Goal: Information Seeking & Learning: Learn about a topic

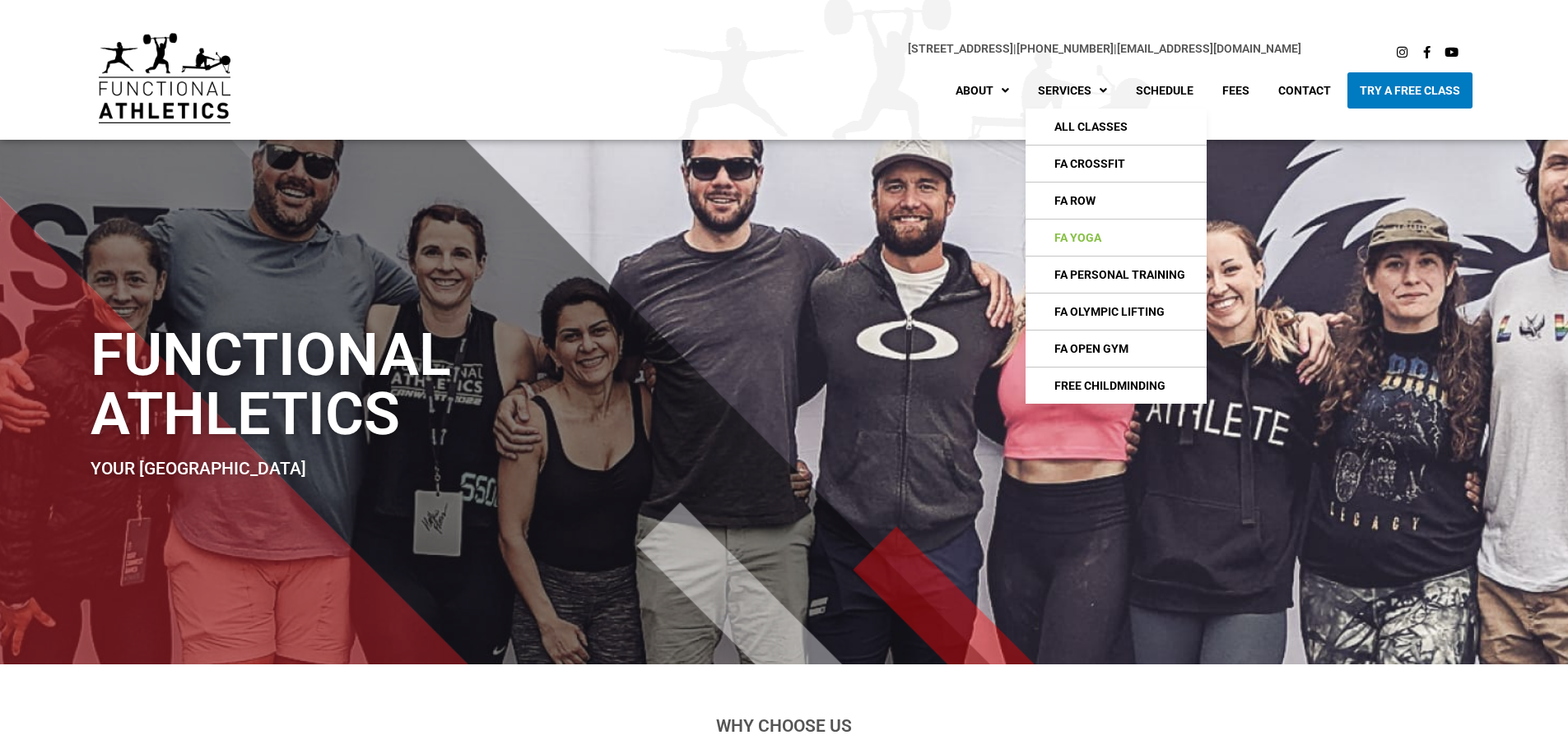
click at [1040, 239] on link "FA Yoga" at bounding box center [1116, 237] width 181 height 36
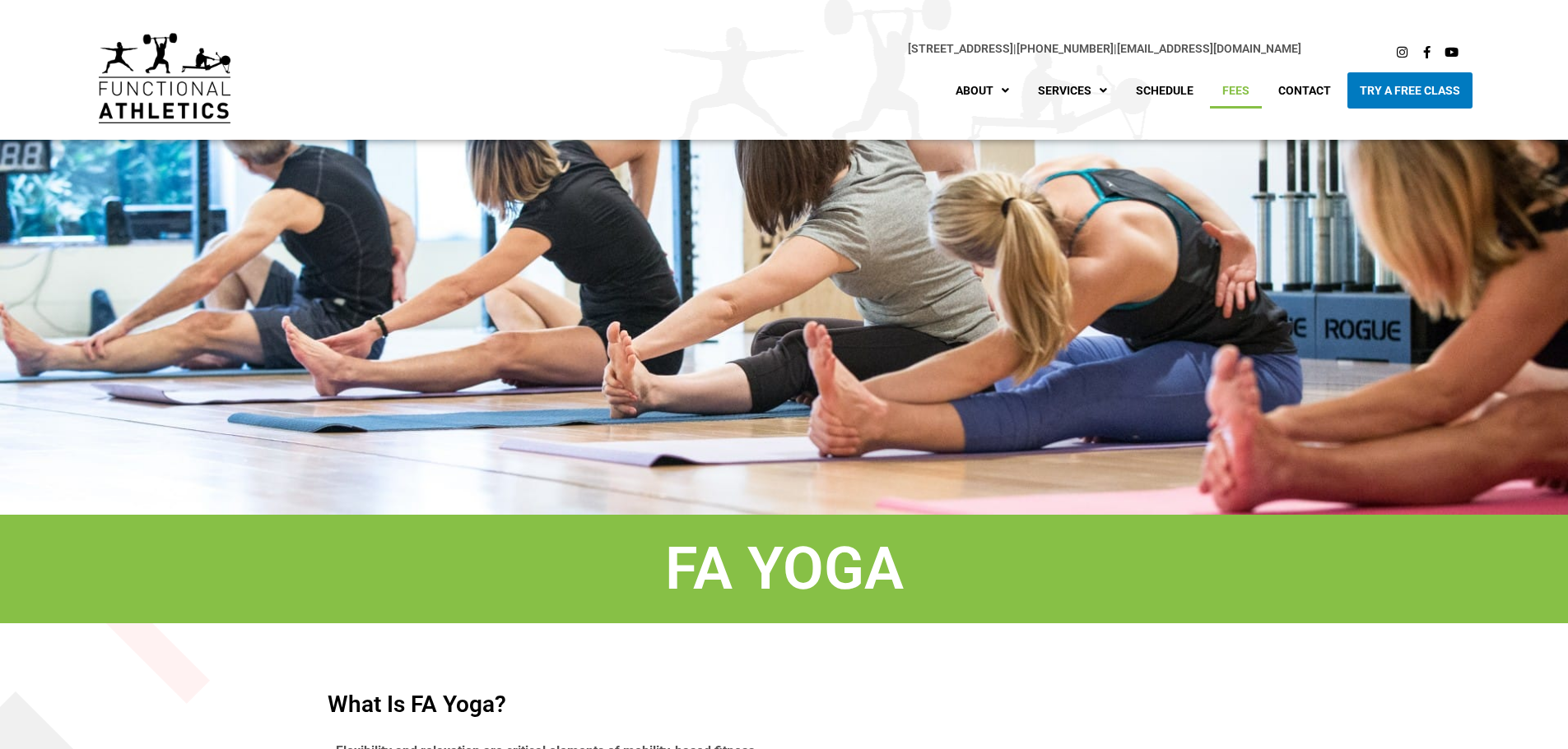
click at [1229, 86] on link "Fees" at bounding box center [1236, 90] width 52 height 36
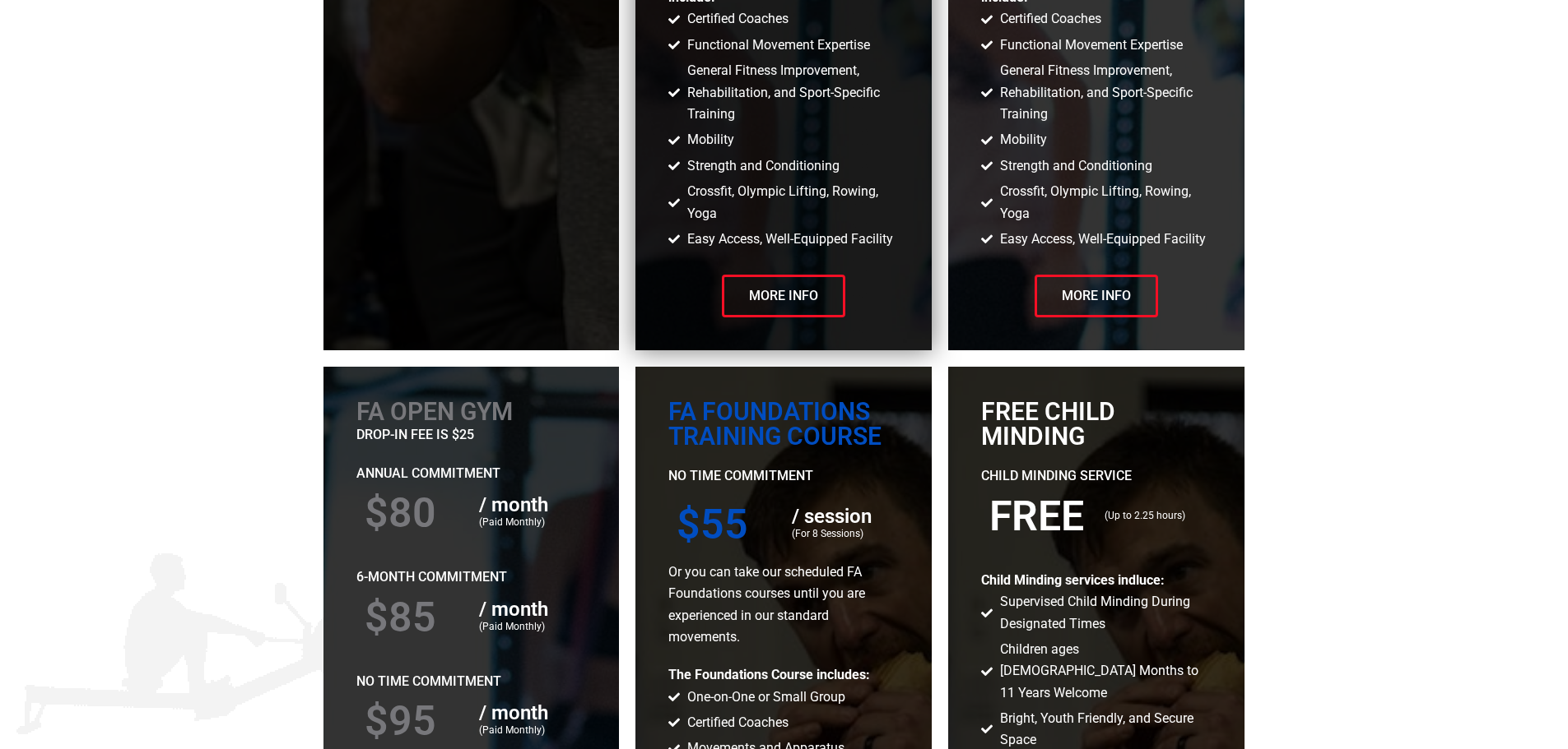
scroll to position [2468, 0]
